Goal: Information Seeking & Learning: Learn about a topic

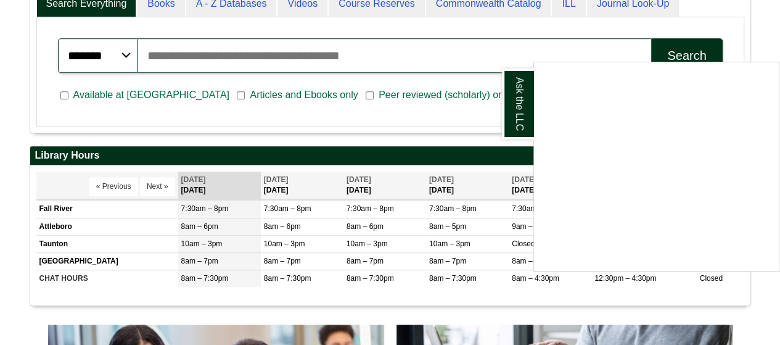
scroll to position [359, 0]
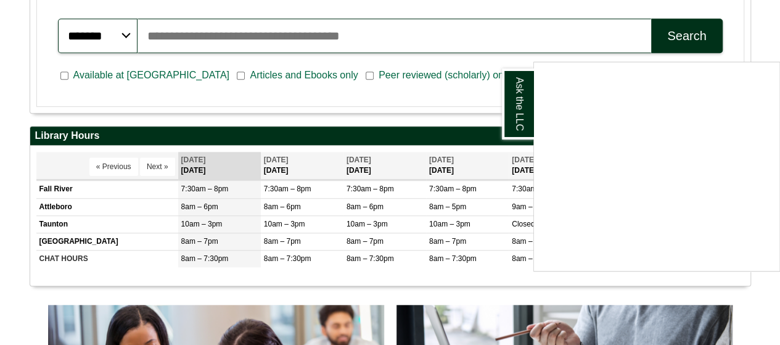
click at [448, 94] on div "Ask the LLC" at bounding box center [390, 172] width 780 height 345
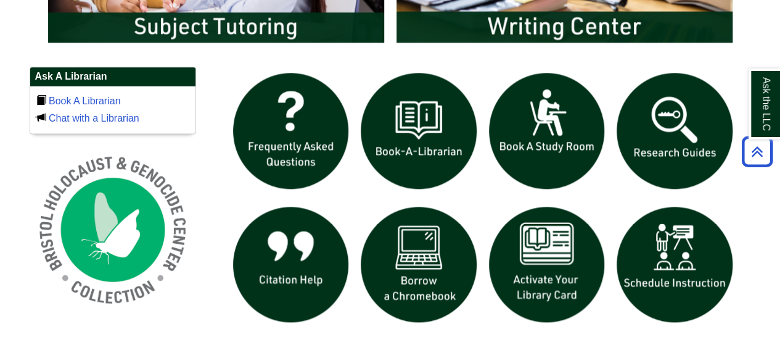
scroll to position [806, 0]
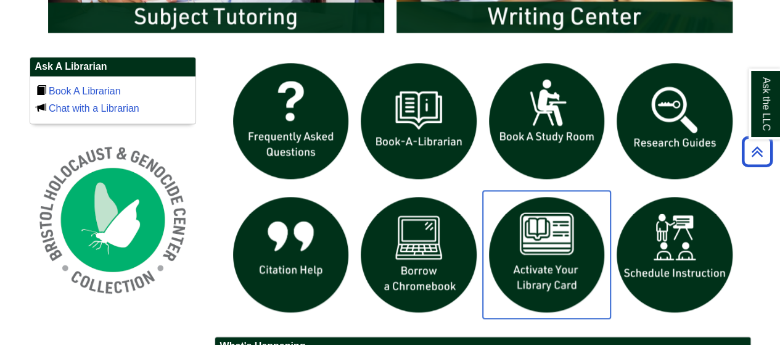
click at [561, 274] on img "slideshow" at bounding box center [547, 254] width 128 height 128
click at [544, 267] on img "slideshow" at bounding box center [547, 254] width 128 height 128
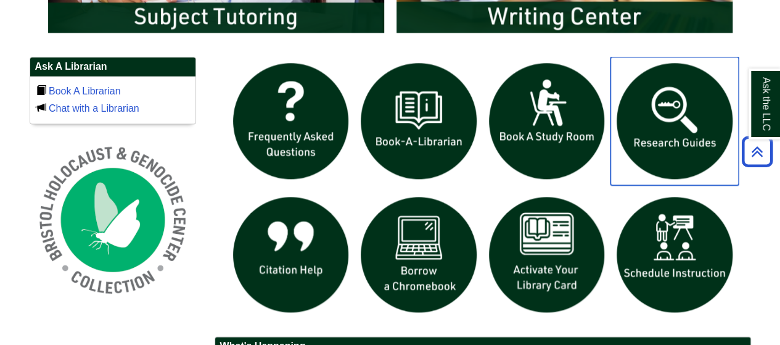
click at [659, 124] on img "slideshow" at bounding box center [674, 121] width 128 height 128
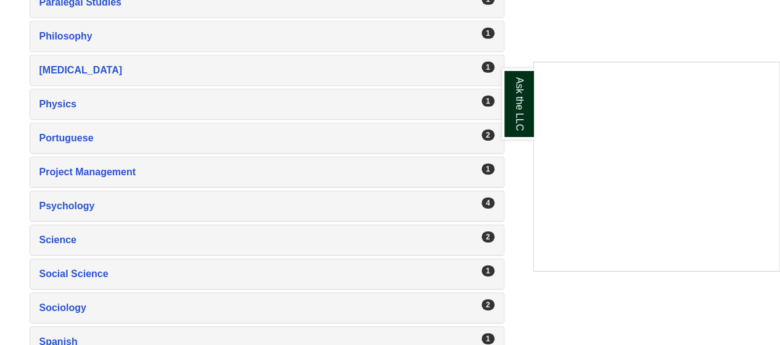
scroll to position [1953, 0]
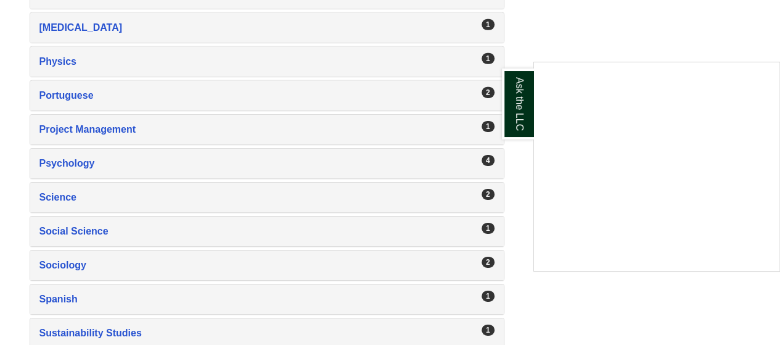
click at [65, 141] on div "Ask the LLC" at bounding box center [390, 172] width 780 height 345
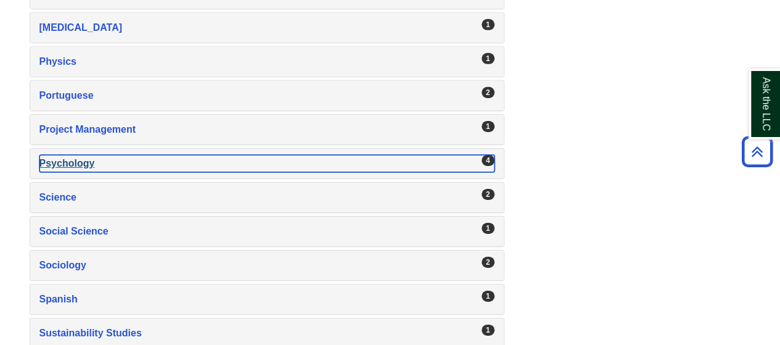
click at [486, 155] on div "4" at bounding box center [487, 160] width 13 height 11
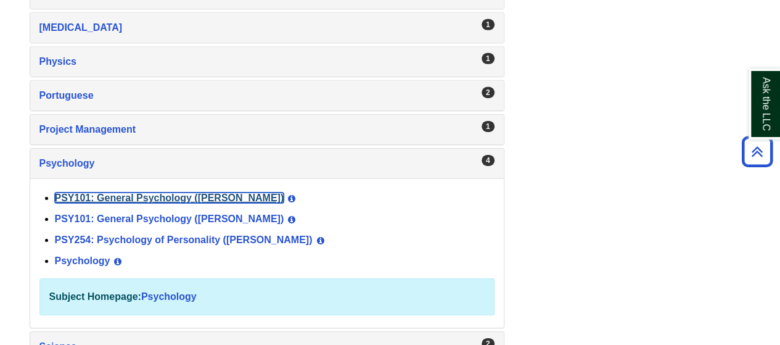
click at [112, 192] on link "PSY101: General Psychology ([PERSON_NAME])" at bounding box center [169, 197] width 229 height 10
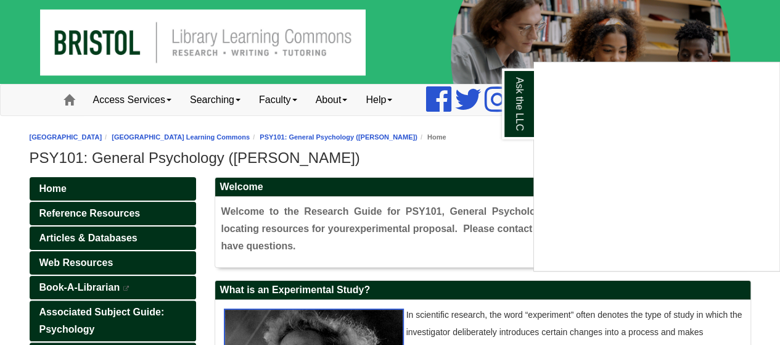
click at [399, 235] on div "Ask the LLC" at bounding box center [390, 172] width 780 height 345
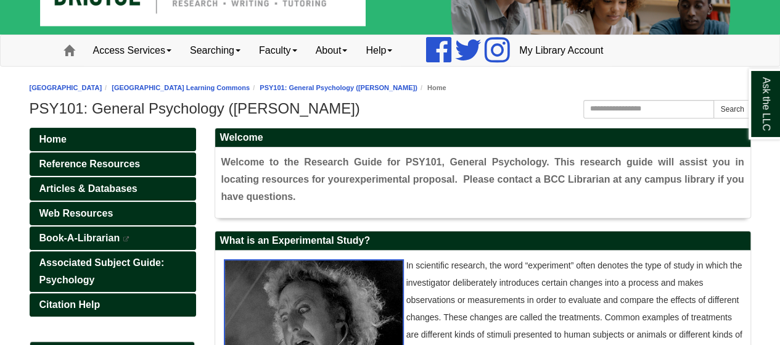
scroll to position [51, 0]
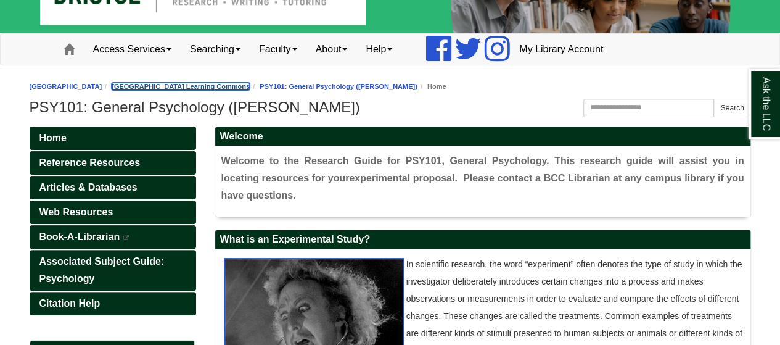
click at [212, 84] on link "[GEOGRAPHIC_DATA] Learning Commons" at bounding box center [181, 86] width 138 height 7
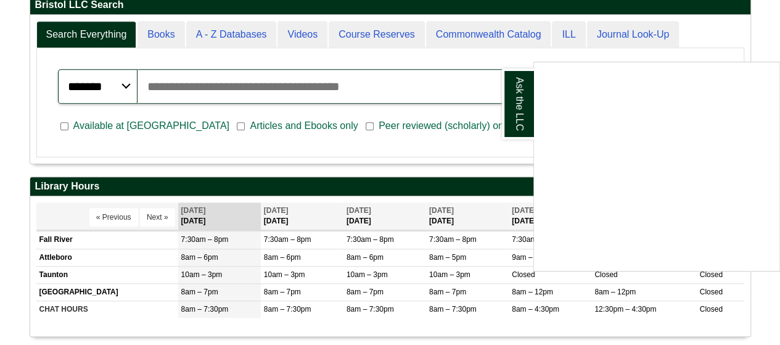
scroll to position [307, 0]
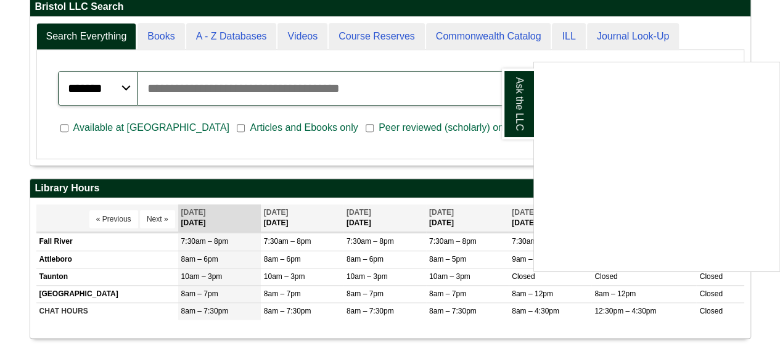
click at [297, 81] on div "Ask the LLC" at bounding box center [390, 172] width 780 height 345
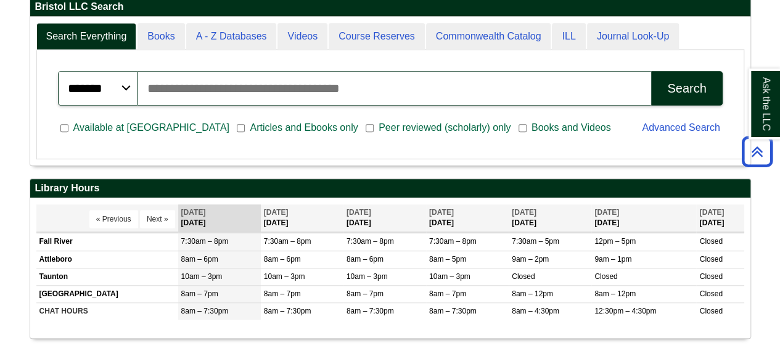
click at [297, 81] on input "Search articles, books, journals & more" at bounding box center [393, 88] width 513 height 35
type input "*"
type input "**********"
click at [701, 88] on div "Search" at bounding box center [686, 88] width 39 height 14
